Goal: Entertainment & Leisure: Consume media (video, audio)

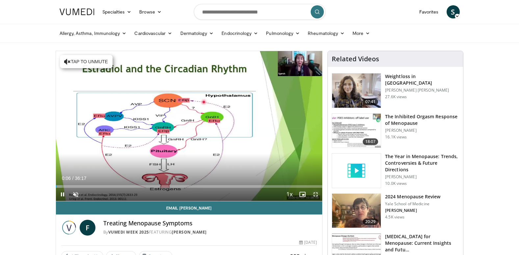
click at [316, 195] on span "Video Player" at bounding box center [315, 194] width 13 height 13
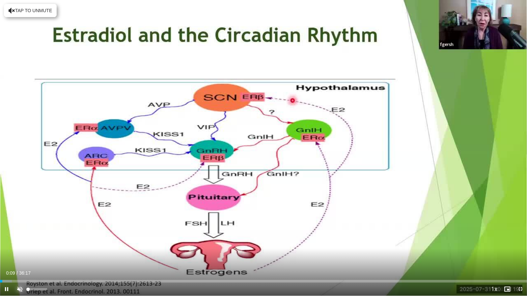
click at [19, 255] on span "Video Player" at bounding box center [19, 289] width 13 height 13
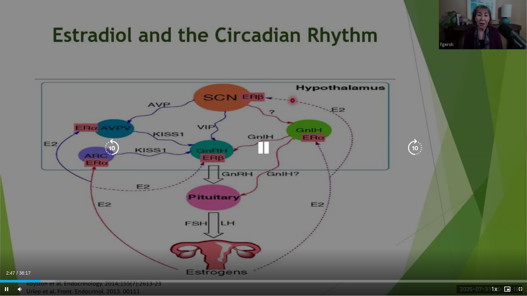
click at [265, 150] on icon "Video Player" at bounding box center [263, 148] width 18 height 18
click at [265, 147] on icon "Video Player" at bounding box center [263, 148] width 18 height 18
click at [260, 144] on icon "Video Player" at bounding box center [263, 148] width 18 height 18
click at [260, 148] on icon "Video Player" at bounding box center [263, 148] width 18 height 18
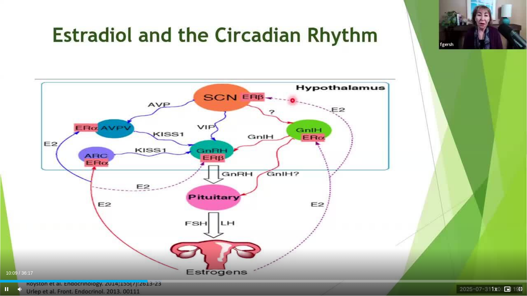
click at [519, 255] on span "Video Player" at bounding box center [520, 289] width 13 height 13
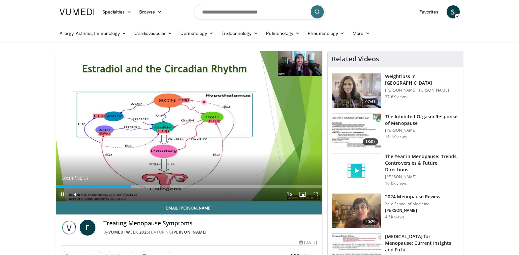
click at [60, 193] on span "Video Player" at bounding box center [62, 194] width 13 height 13
click at [63, 192] on span "Video Player" at bounding box center [62, 194] width 13 height 13
click at [319, 192] on span "Video Player" at bounding box center [315, 194] width 13 height 13
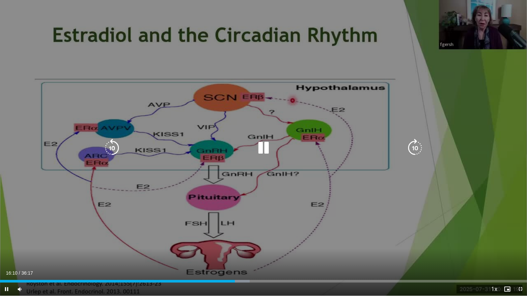
click at [263, 151] on icon "Video Player" at bounding box center [263, 148] width 18 height 18
click at [475, 198] on div "10 seconds Tap to unmute" at bounding box center [263, 148] width 527 height 296
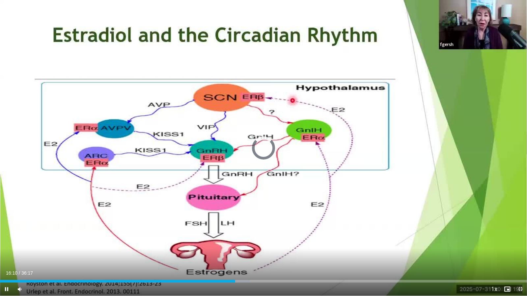
click at [519, 255] on span "Video Player" at bounding box center [520, 289] width 13 height 13
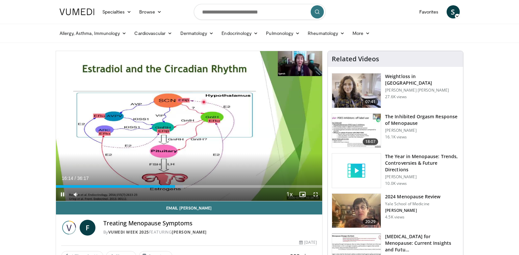
click at [66, 195] on span "Video Player" at bounding box center [62, 194] width 13 height 13
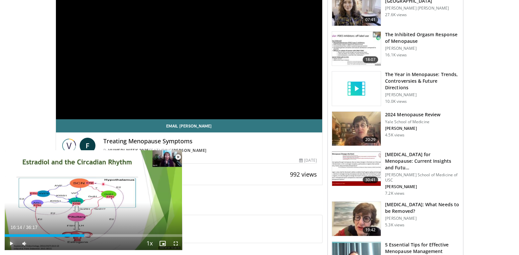
scroll to position [33, 0]
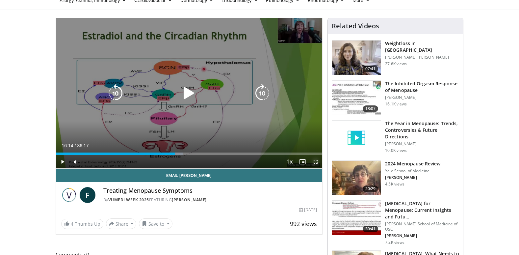
drag, startPoint x: 318, startPoint y: 162, endPoint x: 319, endPoint y: 187, distance: 24.4
click at [318, 162] on span "Video Player" at bounding box center [315, 161] width 13 height 13
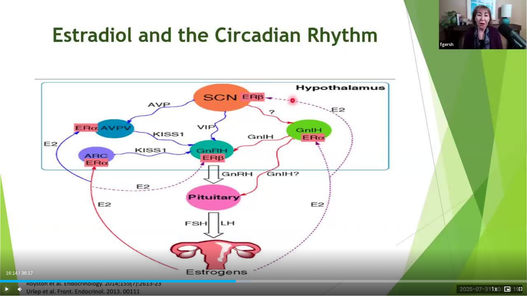
click at [7, 255] on span "Video Player" at bounding box center [6, 289] width 13 height 13
click at [519, 255] on span "Video Player" at bounding box center [520, 289] width 13 height 13
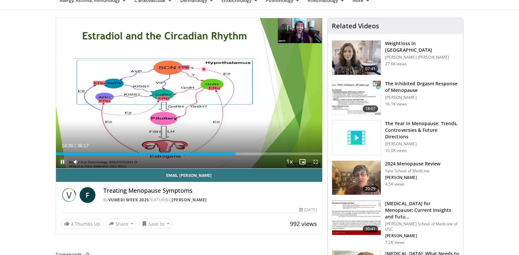
click at [61, 163] on span "Video Player" at bounding box center [62, 161] width 13 height 13
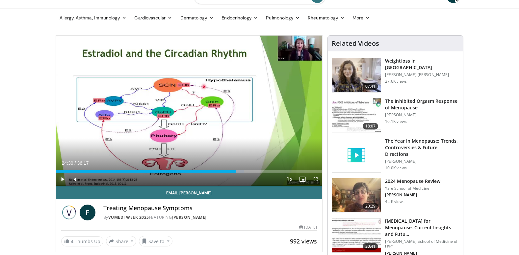
scroll to position [0, 0]
